Goal: Task Accomplishment & Management: Manage account settings

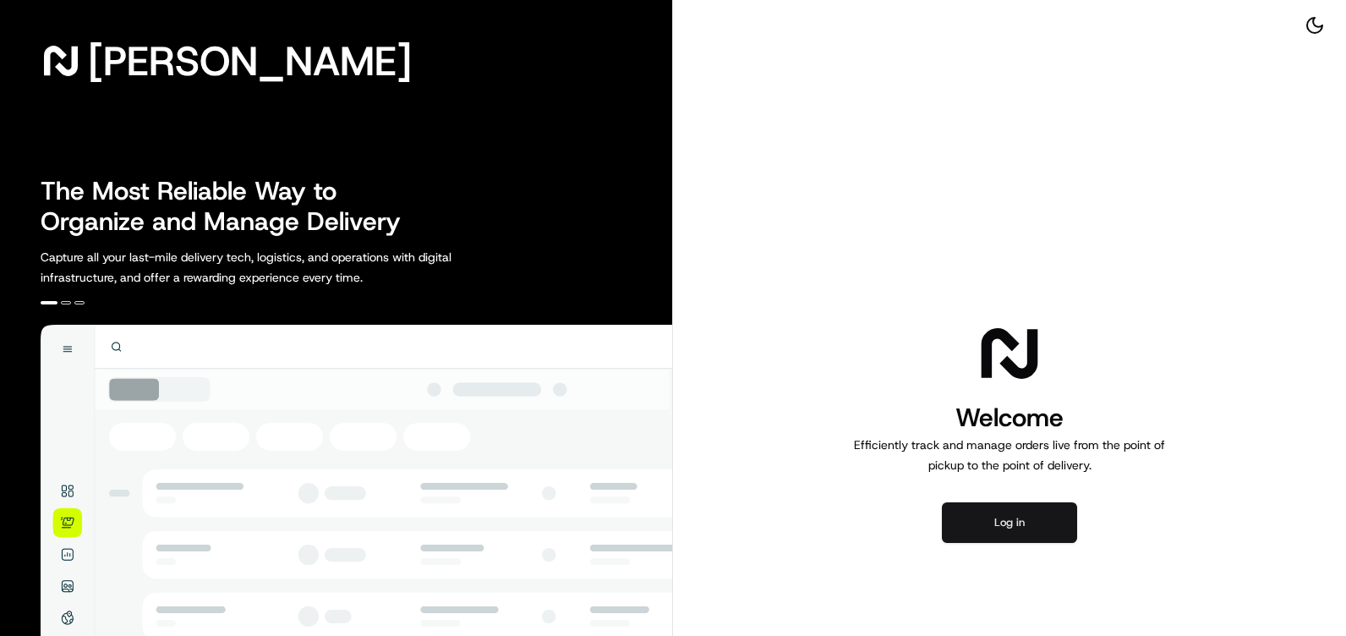
click at [997, 508] on button "Log in" at bounding box center [1009, 522] width 135 height 41
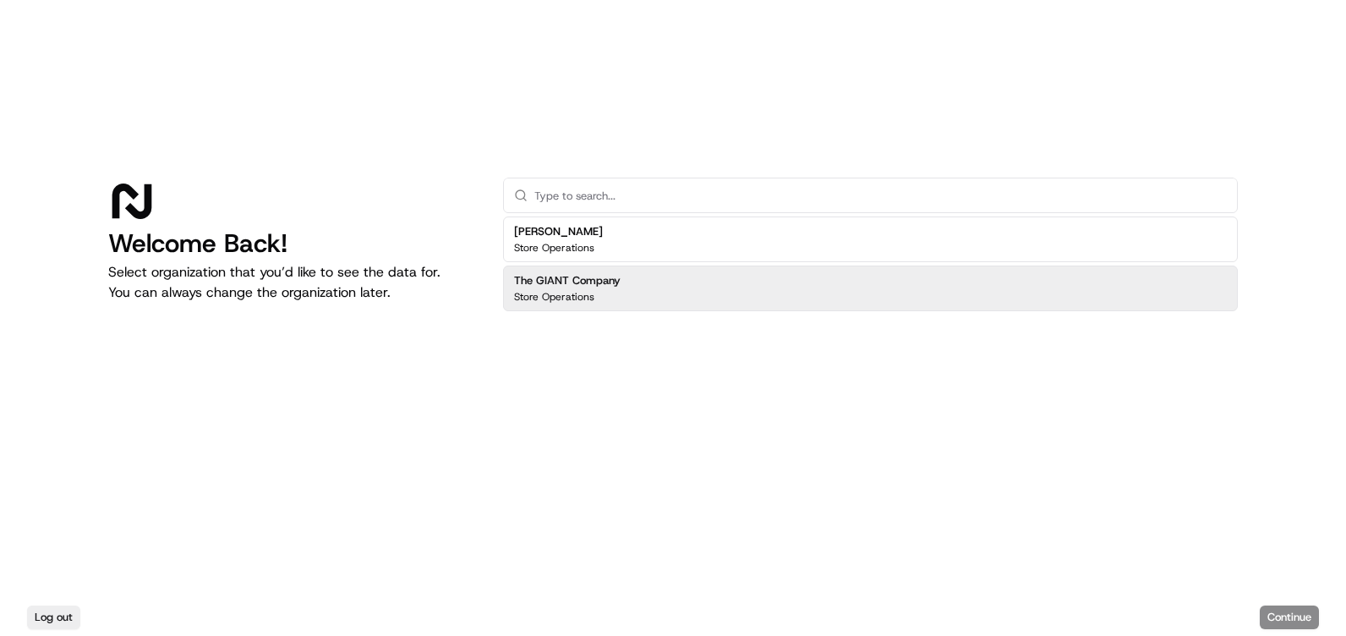
click at [703, 290] on div "The GIANT Company Store Operations" at bounding box center [870, 288] width 734 height 46
click at [1270, 615] on button "Continue" at bounding box center [1288, 617] width 59 height 24
